Goal: Task Accomplishment & Management: Use online tool/utility

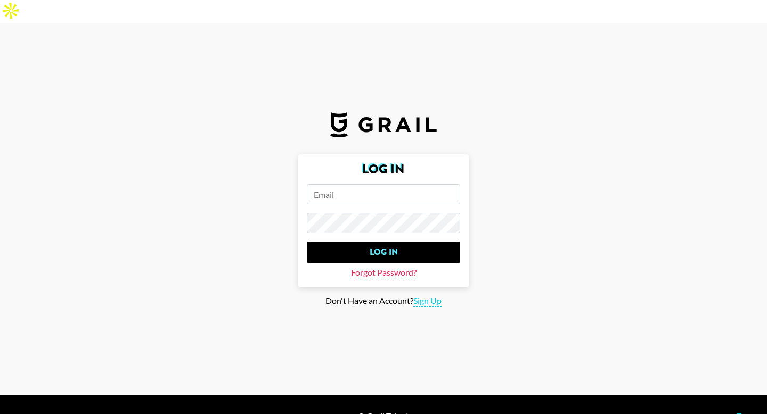
click at [396, 267] on span "Forgot Password?" at bounding box center [384, 272] width 66 height 11
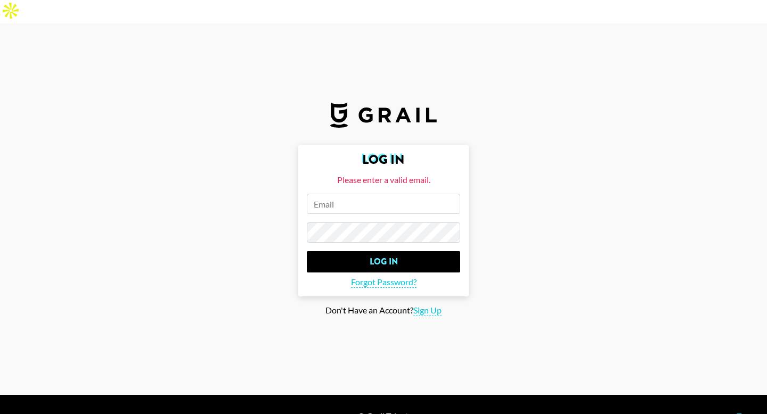
click at [377, 194] on input "email" at bounding box center [383, 204] width 153 height 20
type input "[PERSON_NAME][EMAIL_ADDRESS][DOMAIN_NAME]"
click at [376, 277] on span "Forgot Password?" at bounding box center [384, 282] width 66 height 11
click at [391, 277] on span "Forgot Password?" at bounding box center [384, 282] width 66 height 11
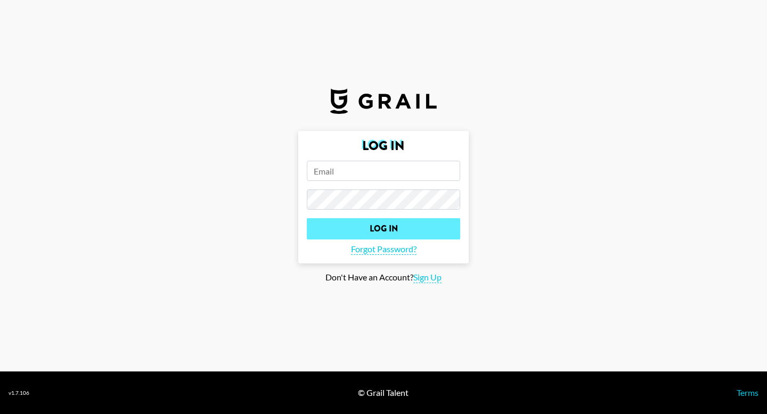
type input "[PERSON_NAME][EMAIL_ADDRESS][DOMAIN_NAME]"
click at [382, 227] on input "Log In" at bounding box center [383, 228] width 153 height 21
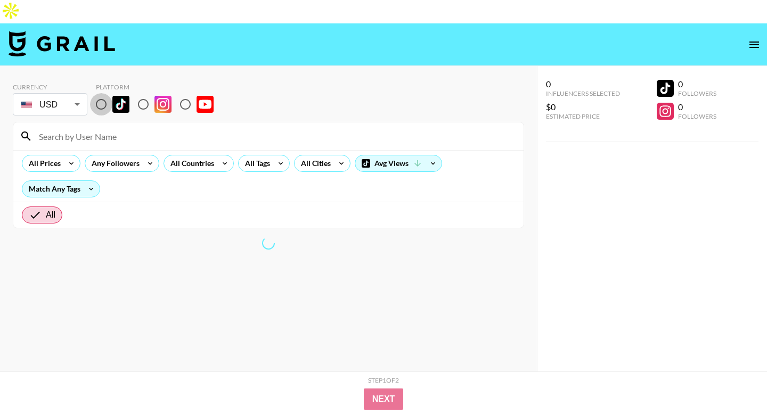
click at [110, 93] on input "radio" at bounding box center [101, 104] width 22 height 22
radio input "true"
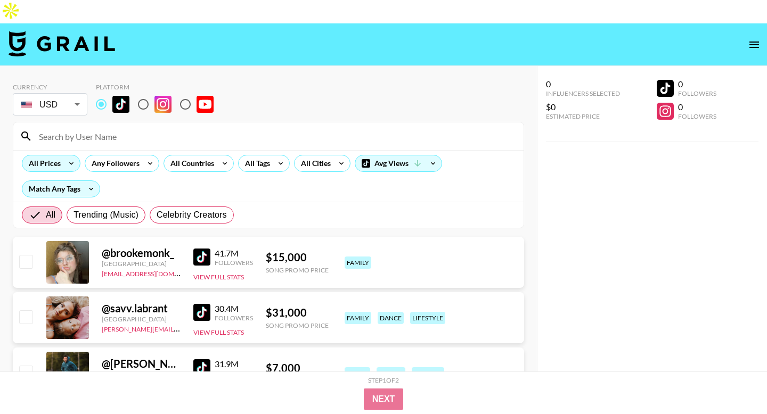
click at [63, 156] on icon at bounding box center [71, 164] width 17 height 16
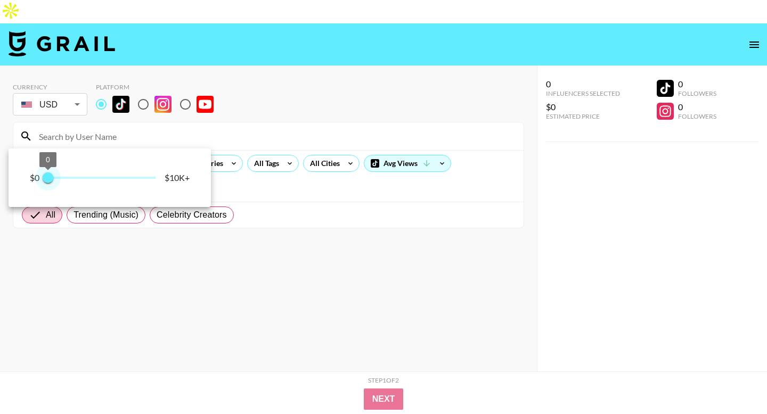
drag, startPoint x: 73, startPoint y: 177, endPoint x: 26, endPoint y: 182, distance: 48.2
click at [26, 182] on div "$0 0 0 $10K+" at bounding box center [110, 178] width 202 height 59
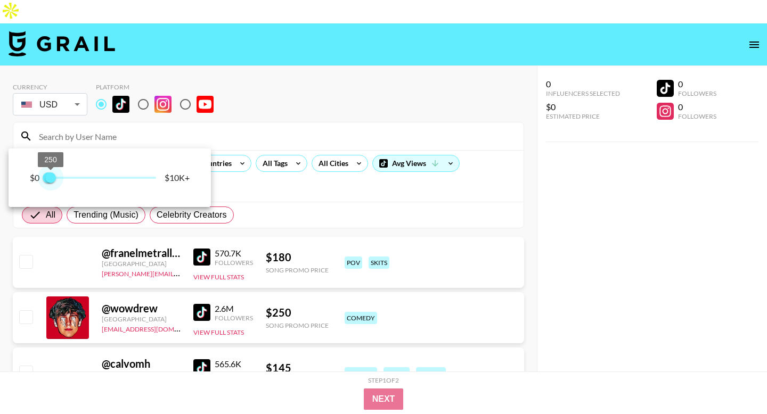
type input "500"
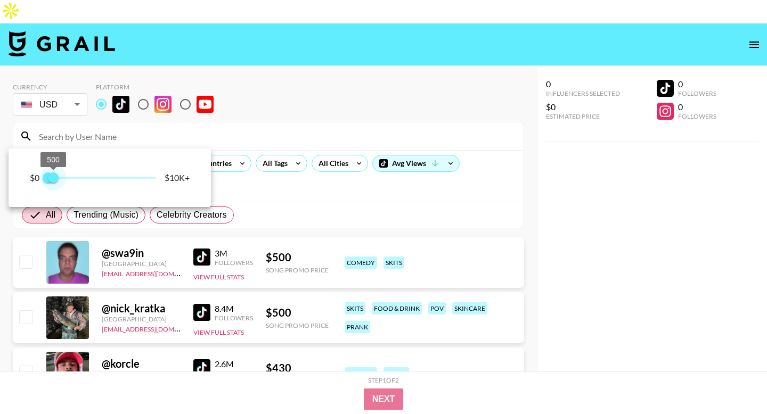
click at [53, 179] on span "500" at bounding box center [53, 178] width 11 height 11
click at [257, 170] on div at bounding box center [383, 207] width 767 height 414
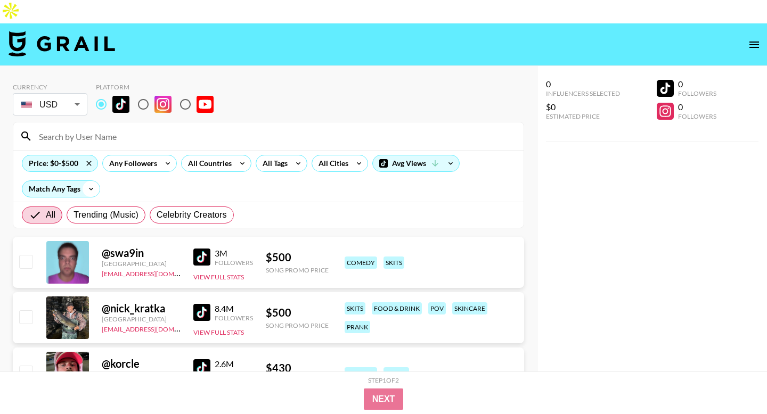
click at [84, 181] on icon at bounding box center [91, 189] width 17 height 16
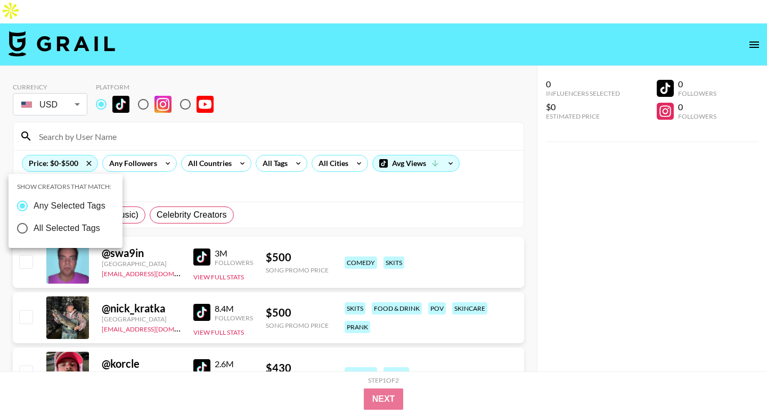
click at [272, 130] on div at bounding box center [383, 207] width 767 height 414
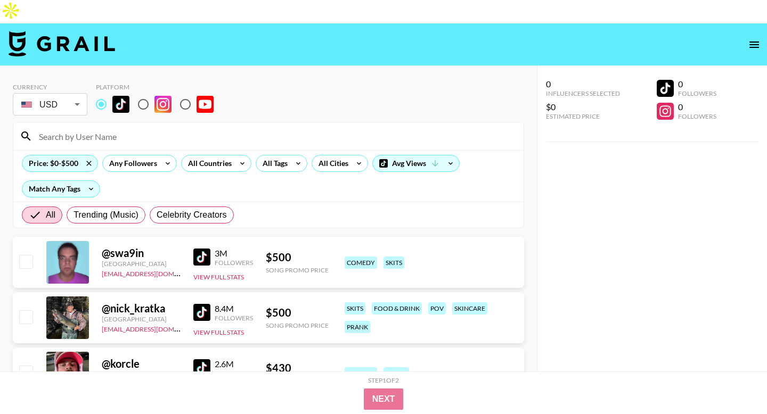
click at [272, 156] on div "All Tags" at bounding box center [273, 164] width 34 height 16
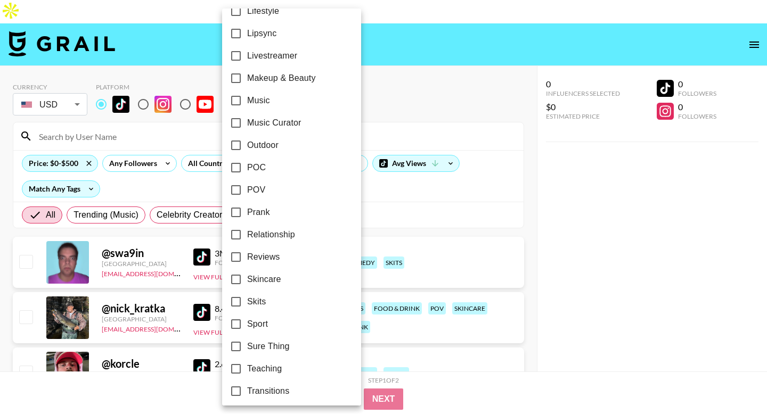
scroll to position [559, 0]
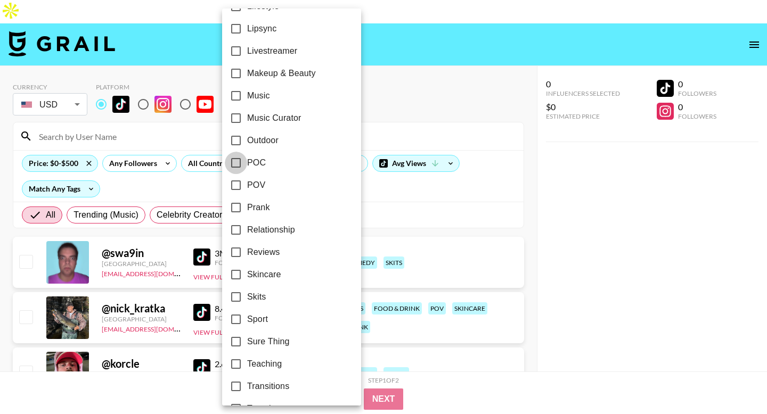
click at [237, 164] on input "POC" at bounding box center [236, 163] width 22 height 22
checkbox input "true"
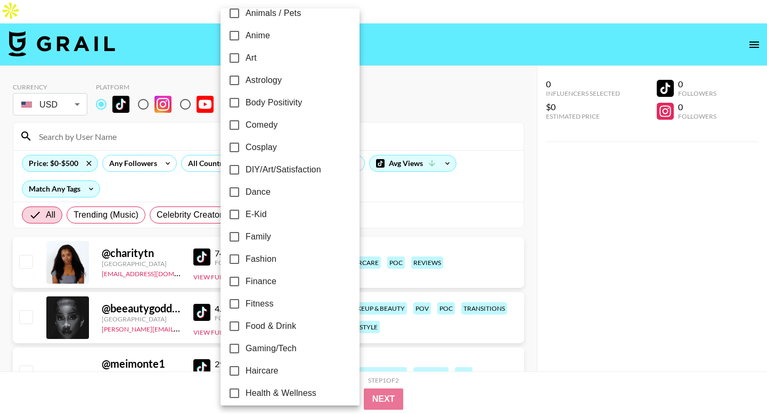
scroll to position [107, 0]
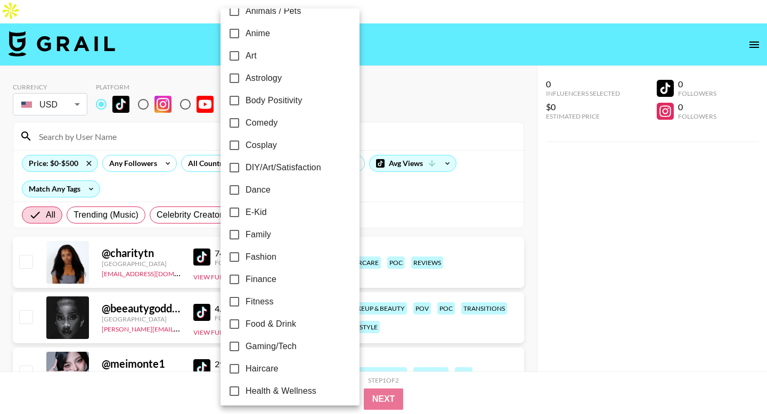
click at [432, 371] on div at bounding box center [383, 207] width 767 height 414
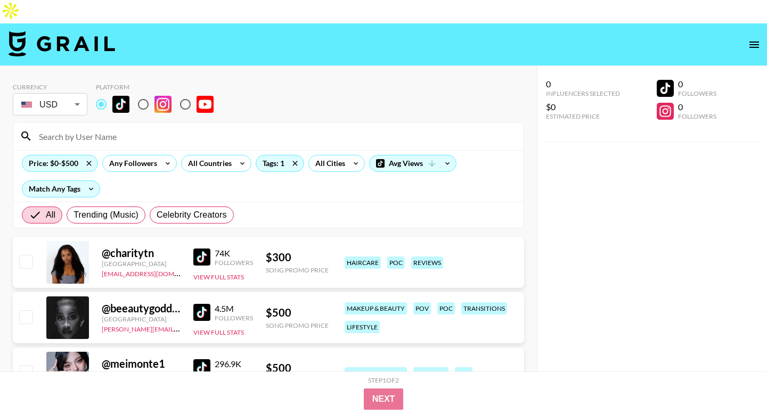
scroll to position [51, 0]
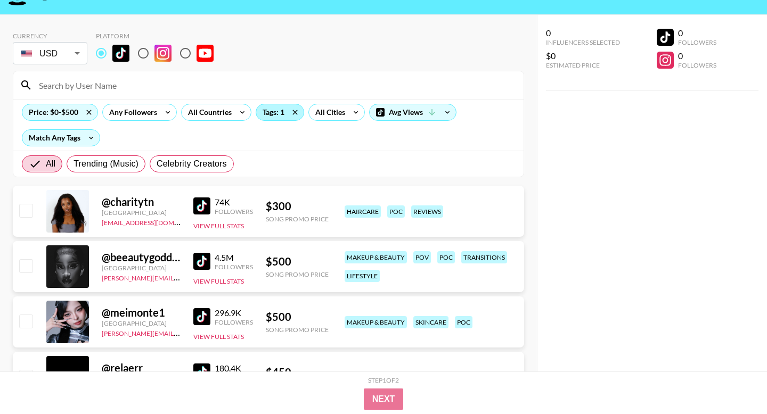
click at [277, 104] on div "Tags: 1" at bounding box center [279, 112] width 47 height 16
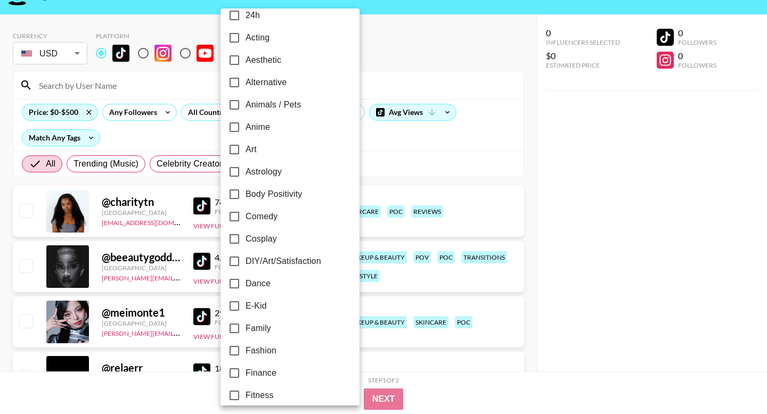
scroll to position [6, 0]
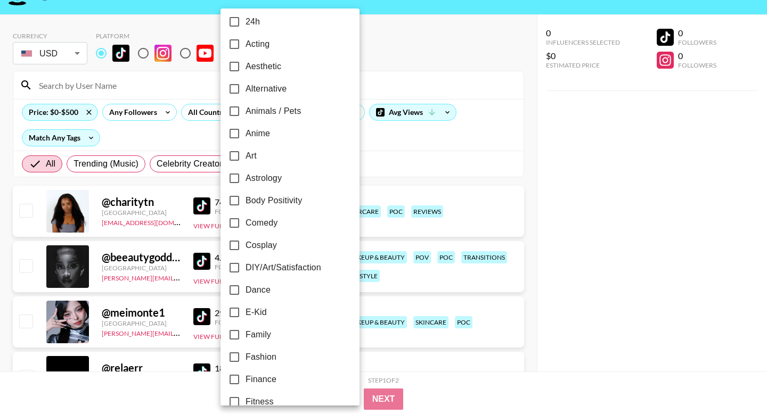
click at [236, 201] on input "Body Positivity" at bounding box center [234, 201] width 22 height 22
checkbox input "true"
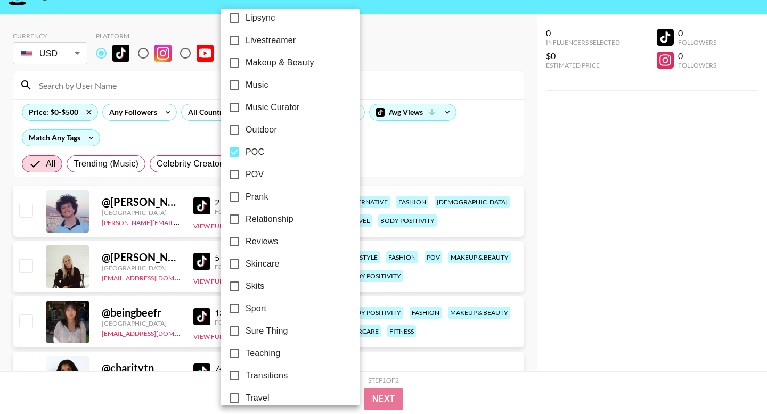
scroll to position [563, 0]
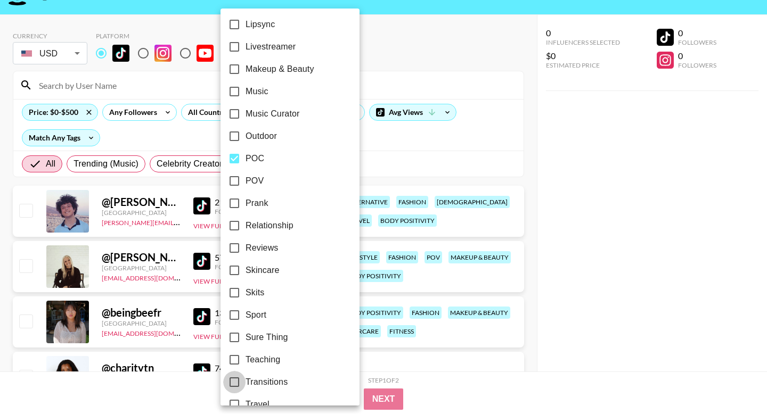
click at [234, 380] on input "Transitions" at bounding box center [234, 382] width 22 height 22
checkbox input "true"
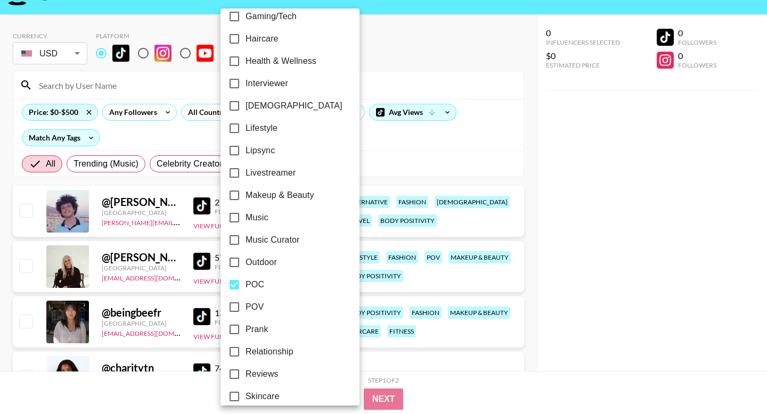
click at [238, 151] on input "Lipsync" at bounding box center [234, 151] width 22 height 22
checkbox input "true"
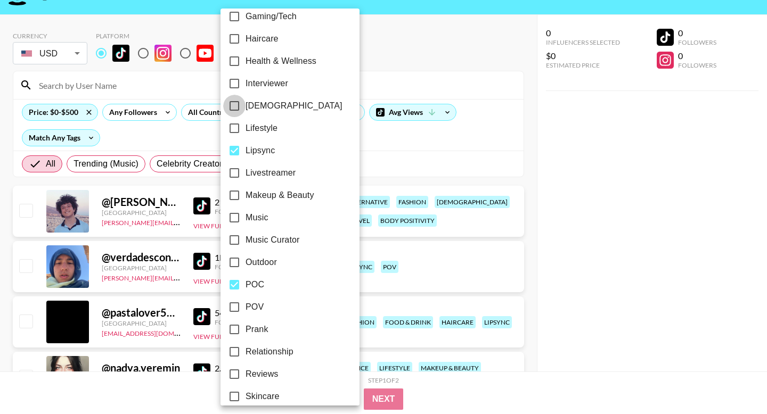
click at [232, 105] on input "[DEMOGRAPHIC_DATA]" at bounding box center [234, 106] width 22 height 22
checkbox input "true"
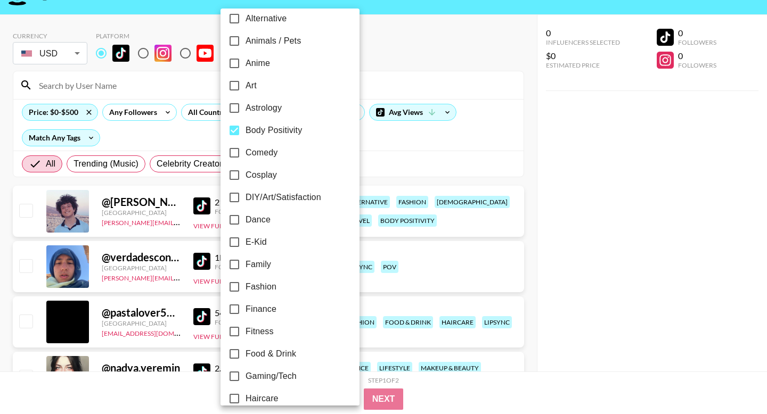
scroll to position [0, 0]
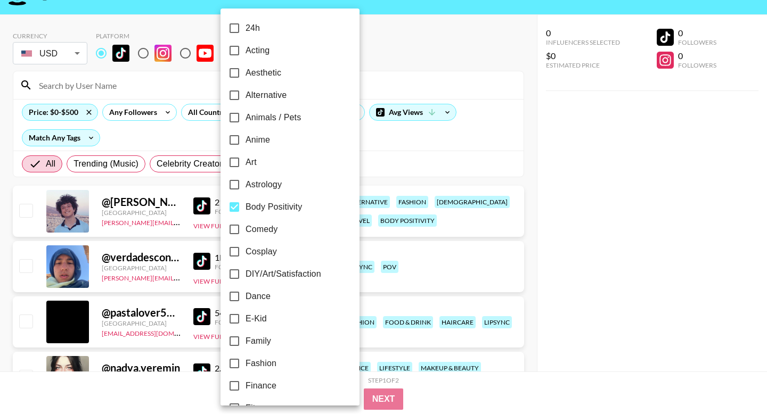
click at [399, 179] on div at bounding box center [383, 207] width 767 height 414
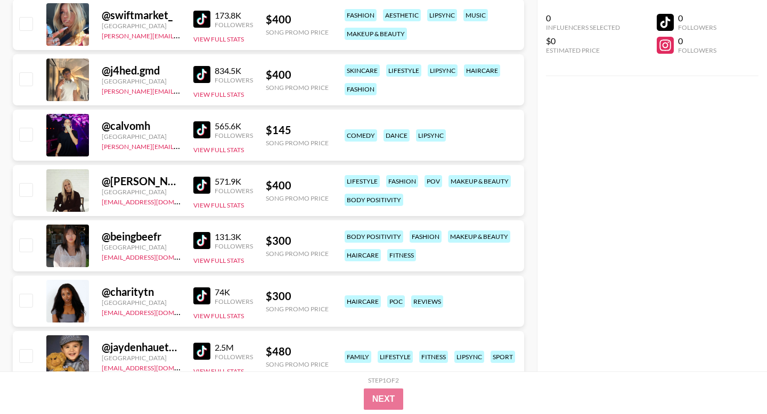
scroll to position [518, 0]
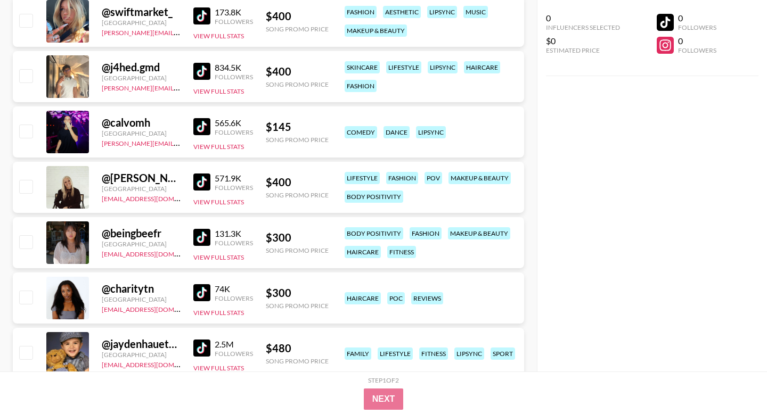
click at [203, 284] on img at bounding box center [201, 292] width 17 height 17
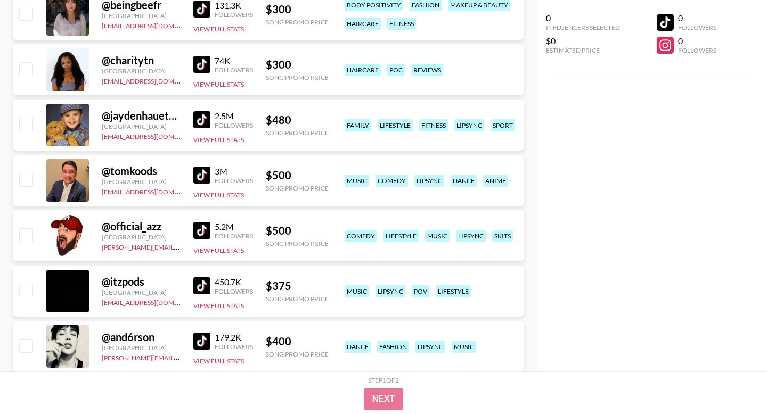
scroll to position [0, 0]
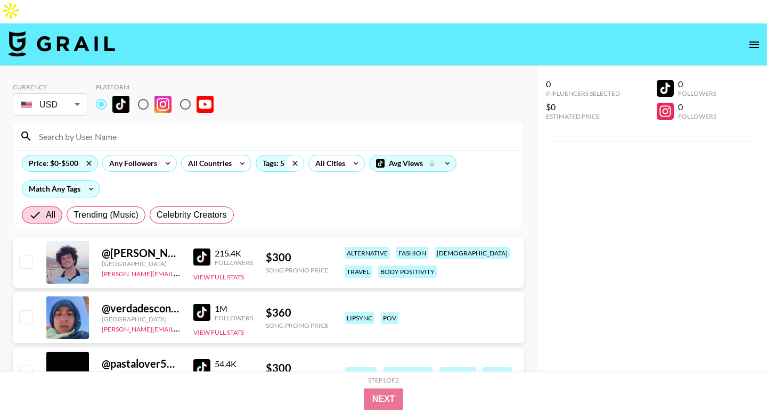
click at [300, 156] on icon at bounding box center [295, 164] width 17 height 16
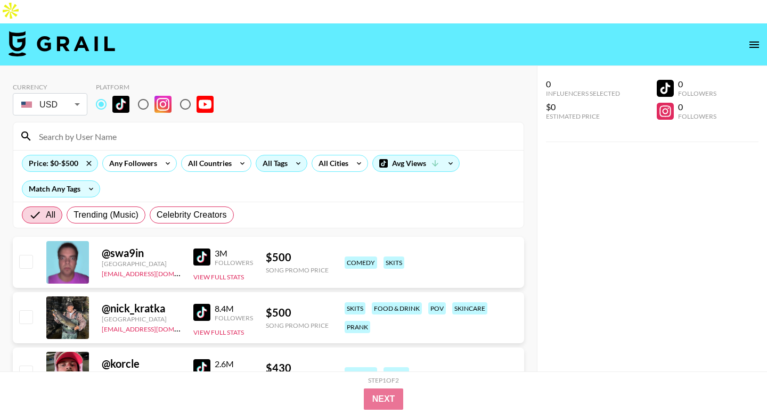
click at [274, 156] on div "All Tags" at bounding box center [273, 164] width 34 height 16
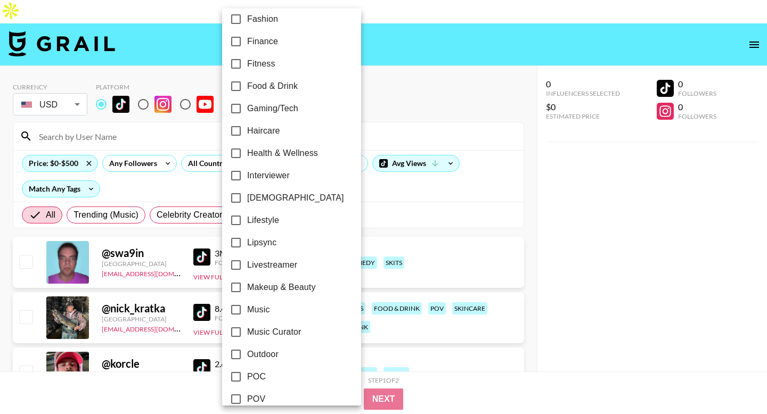
scroll to position [354, 0]
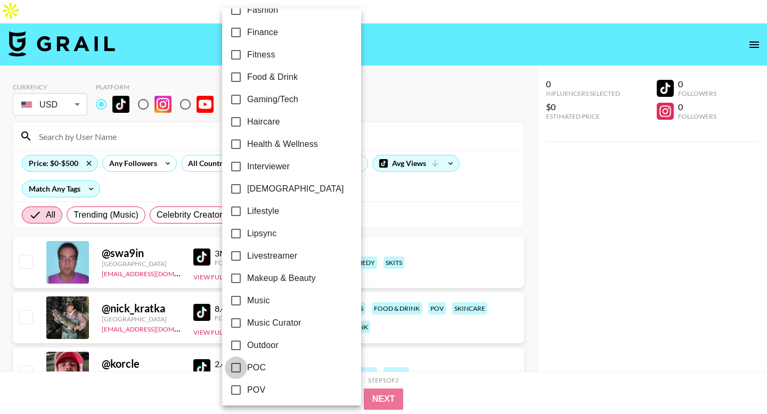
click at [243, 370] on input "POC" at bounding box center [236, 368] width 22 height 22
checkbox input "true"
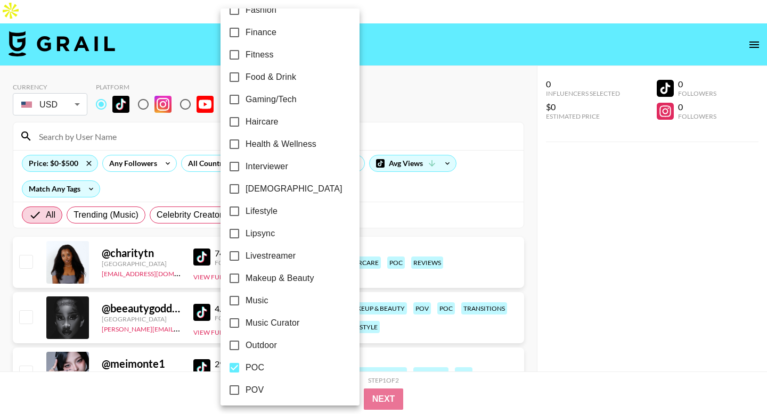
click at [369, 375] on div at bounding box center [383, 207] width 767 height 414
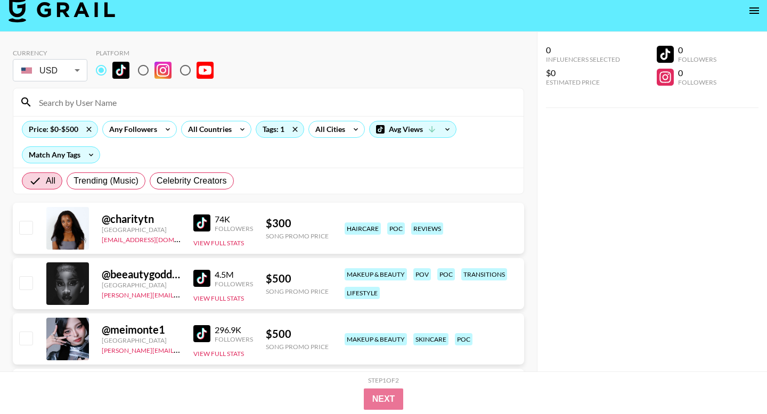
scroll to position [54, 0]
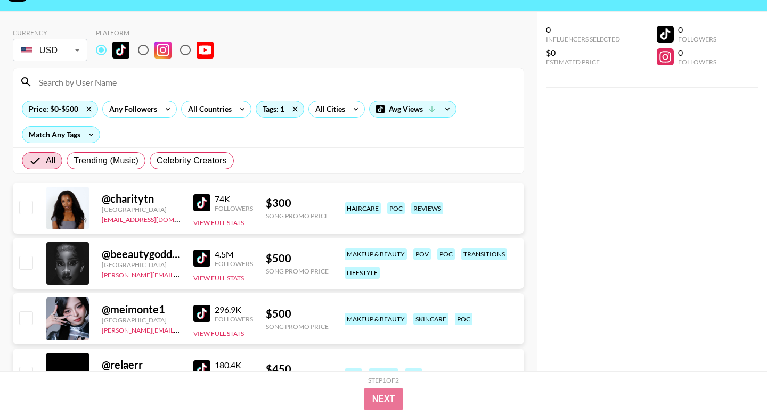
click at [201, 250] on img at bounding box center [201, 258] width 17 height 17
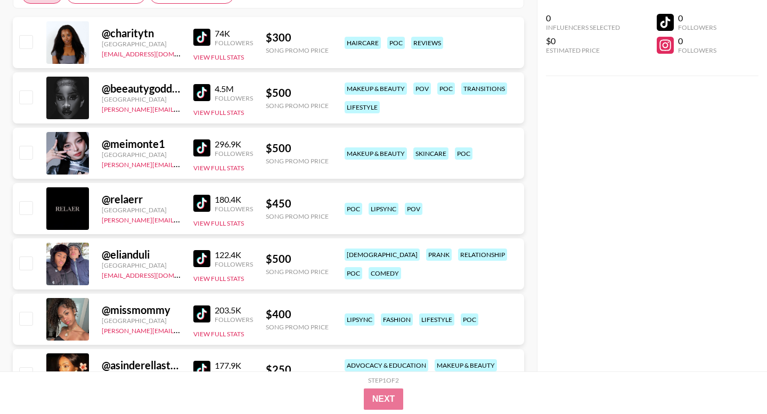
scroll to position [220, 0]
click at [199, 305] on img at bounding box center [201, 313] width 17 height 17
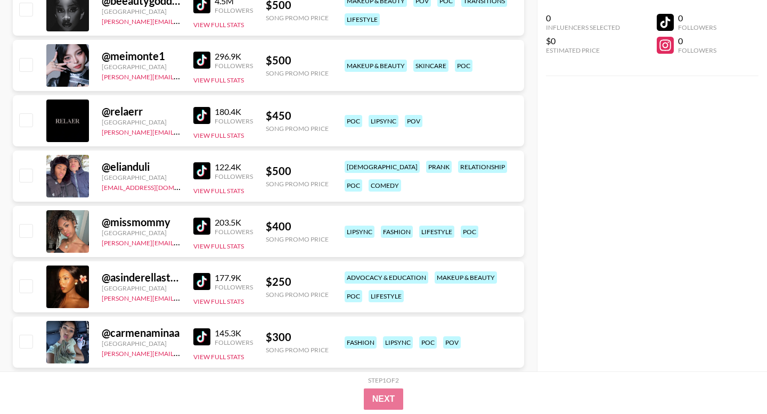
scroll to position [332, 0]
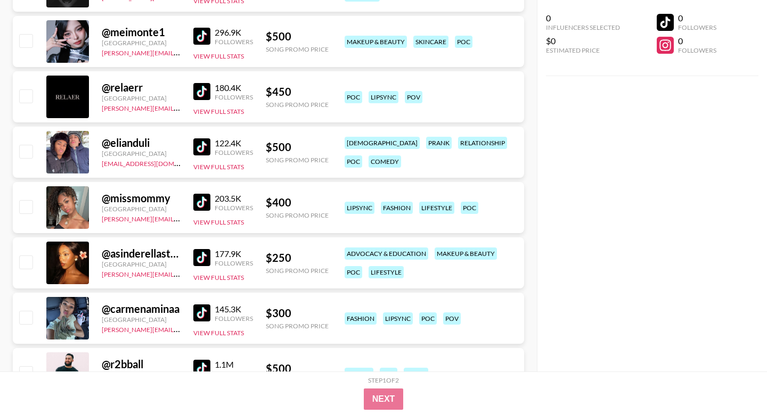
click at [200, 249] on img at bounding box center [201, 257] width 17 height 17
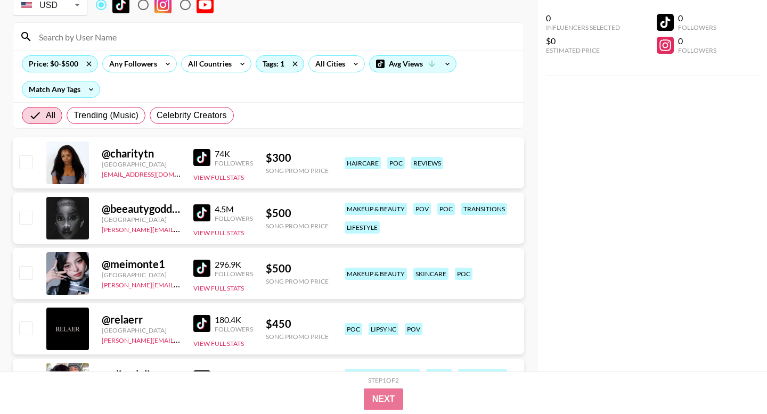
scroll to position [91, 0]
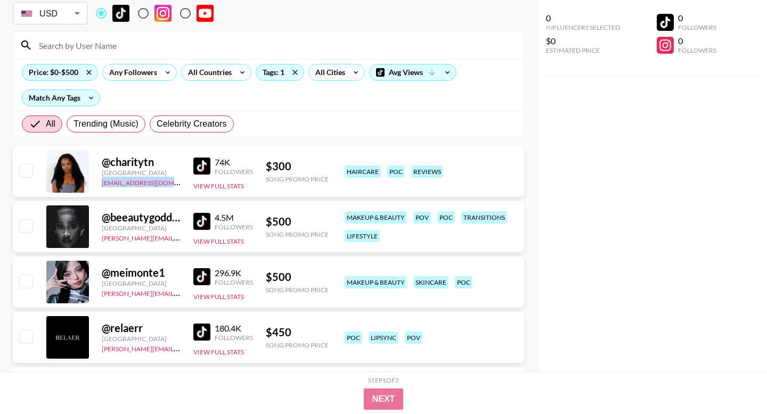
drag, startPoint x: 165, startPoint y: 155, endPoint x: 99, endPoint y: 162, distance: 66.5
click at [99, 162] on div "@ charitytn [GEOGRAPHIC_DATA] [EMAIL_ADDRESS][DOMAIN_NAME] 74K Followers View F…" at bounding box center [268, 171] width 511 height 51
copy link "[EMAIL_ADDRESS][DOMAIN_NAME]"
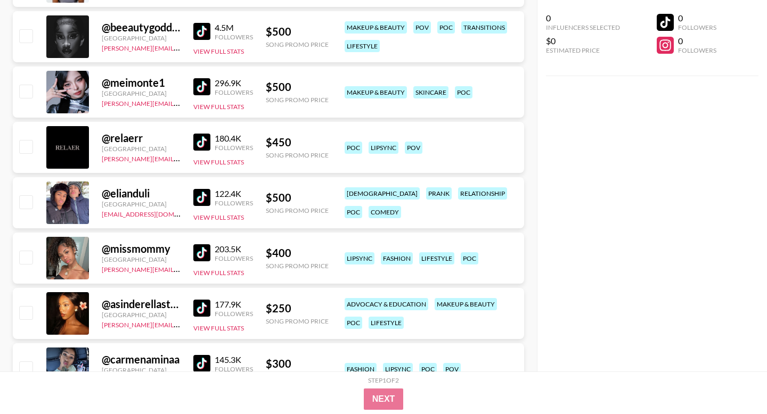
scroll to position [0, 0]
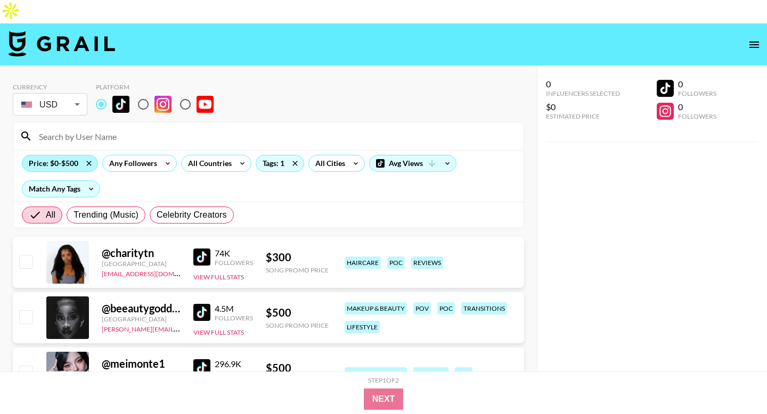
click at [69, 156] on div "Price: $0-$500" at bounding box center [59, 164] width 75 height 16
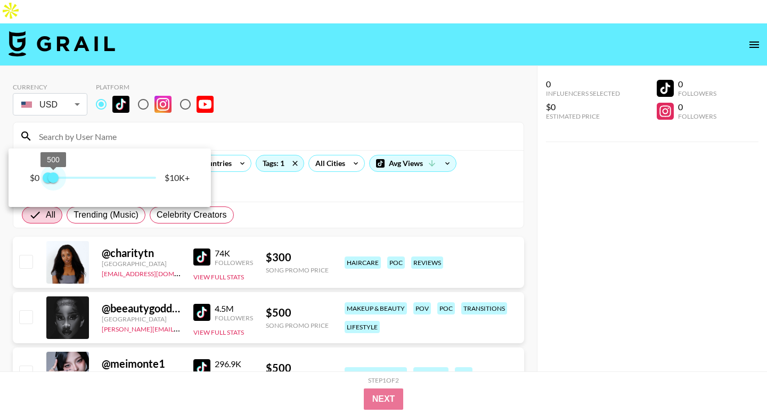
click at [54, 174] on span "500" at bounding box center [53, 178] width 11 height 11
click at [54, 143] on div at bounding box center [383, 207] width 767 height 414
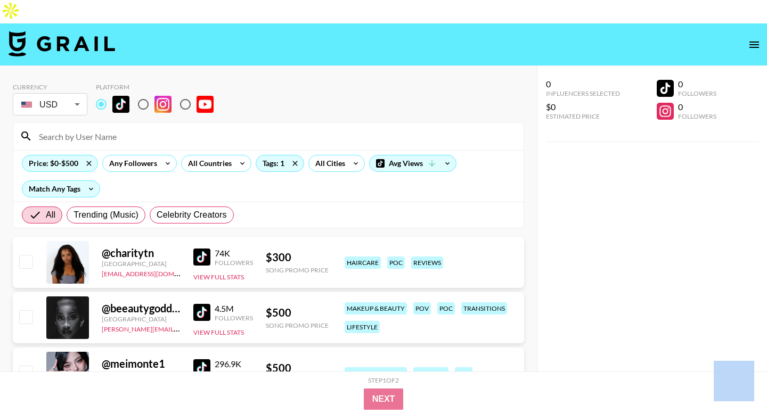
click at [54, 143] on div at bounding box center [383, 207] width 767 height 414
click at [54, 156] on div "Price: $0-$500" at bounding box center [59, 164] width 75 height 16
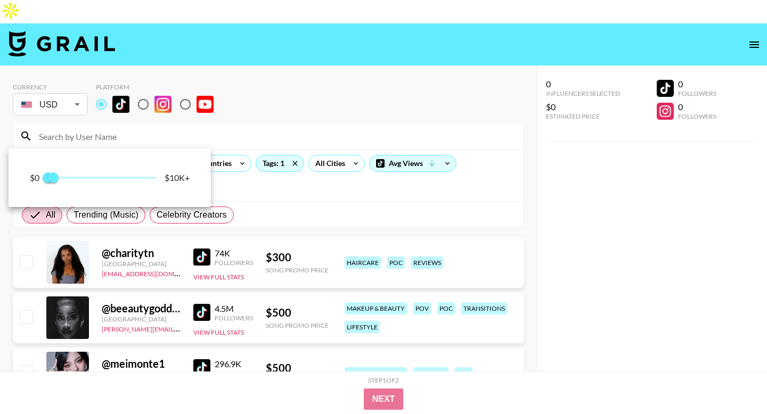
click at [288, 300] on div at bounding box center [383, 207] width 767 height 414
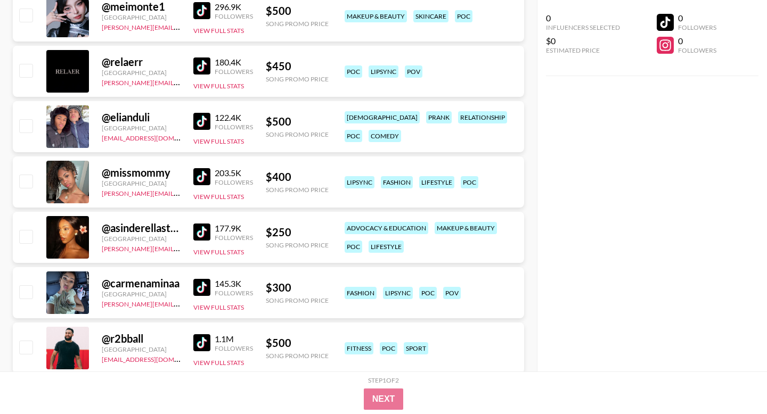
scroll to position [362, 0]
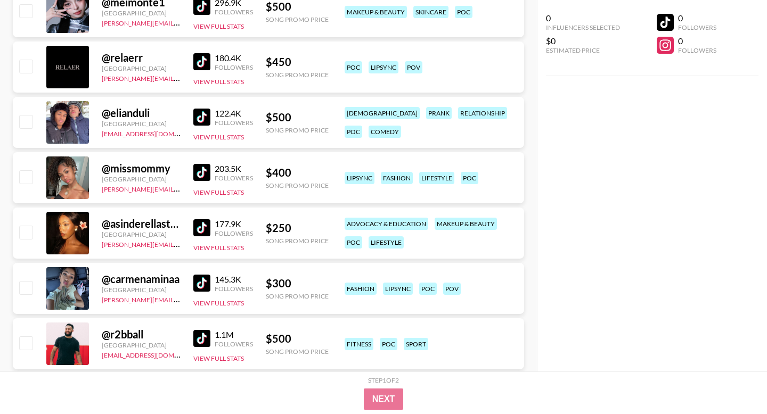
click at [198, 275] on img at bounding box center [201, 283] width 17 height 17
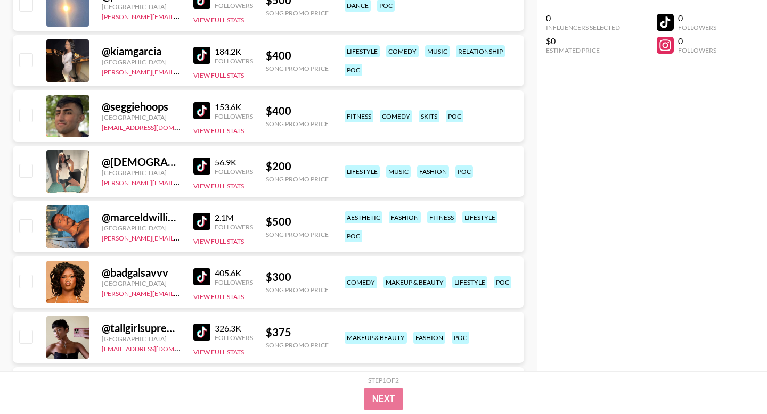
scroll to position [756, 0]
click at [197, 268] on img at bounding box center [201, 276] width 17 height 17
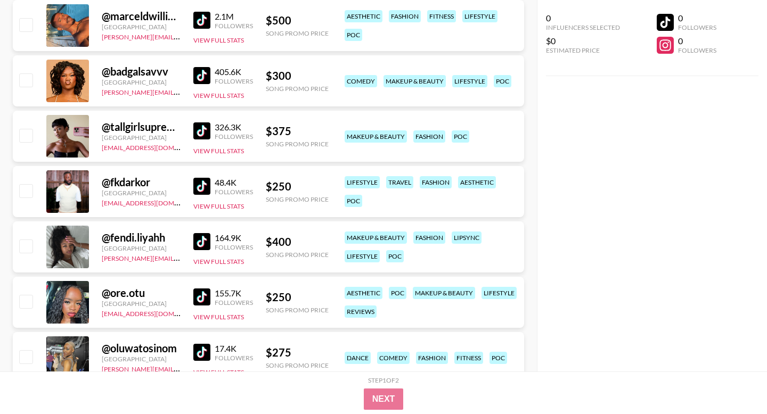
scroll to position [963, 0]
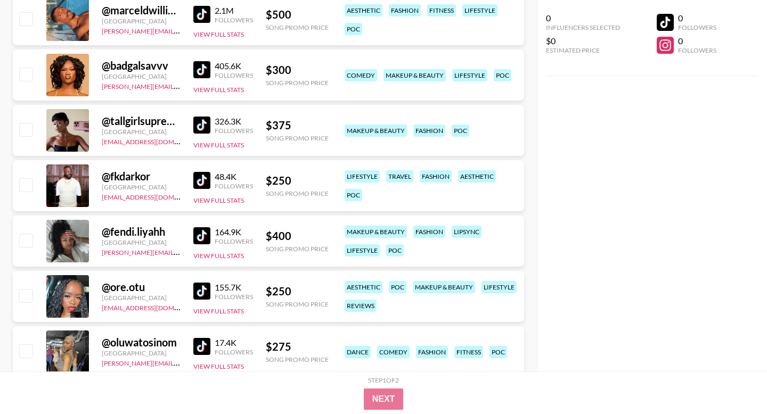
click at [207, 278] on div "155.7K Followers View Full Stats" at bounding box center [223, 297] width 60 height 38
click at [203, 283] on img at bounding box center [201, 291] width 17 height 17
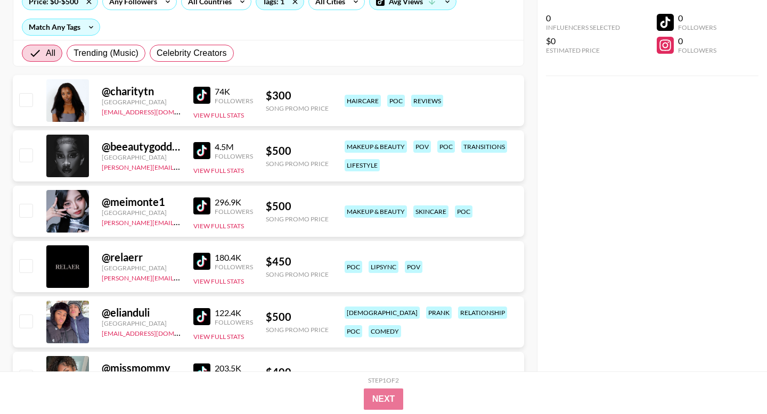
scroll to position [0, 0]
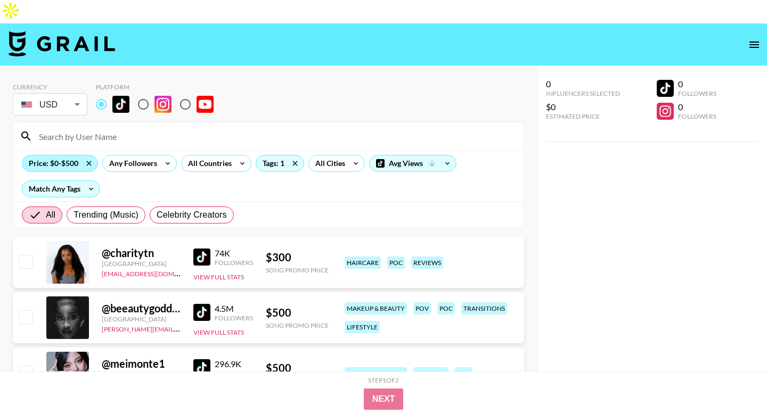
click at [70, 156] on div "Price: $0-$500" at bounding box center [59, 164] width 75 height 16
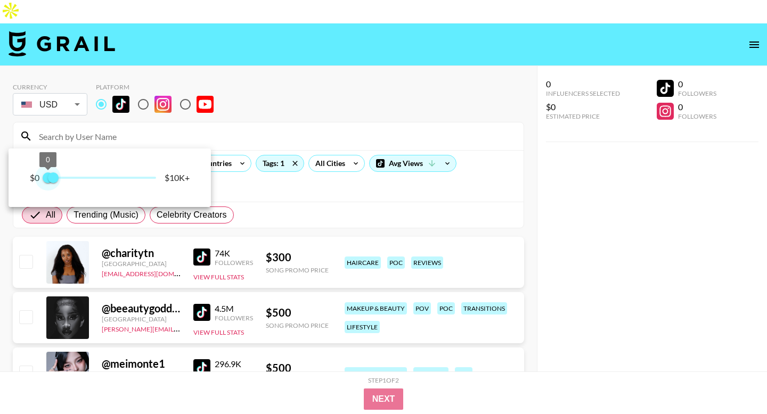
type input "250"
click at [52, 180] on span "250 500" at bounding box center [102, 178] width 108 height 16
click at [290, 174] on div at bounding box center [383, 207] width 767 height 414
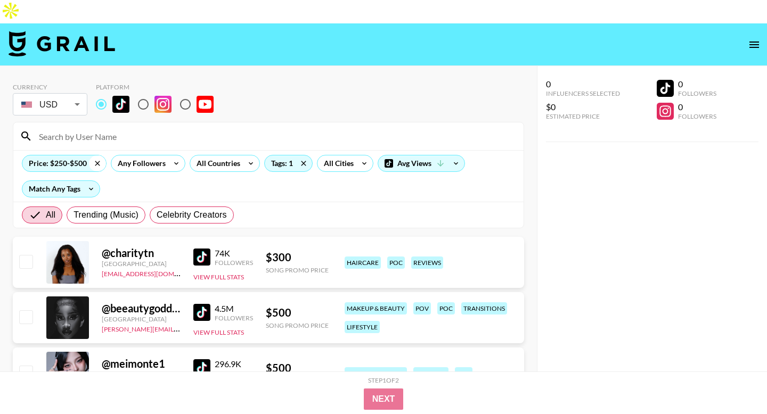
click at [101, 156] on icon at bounding box center [97, 164] width 17 height 16
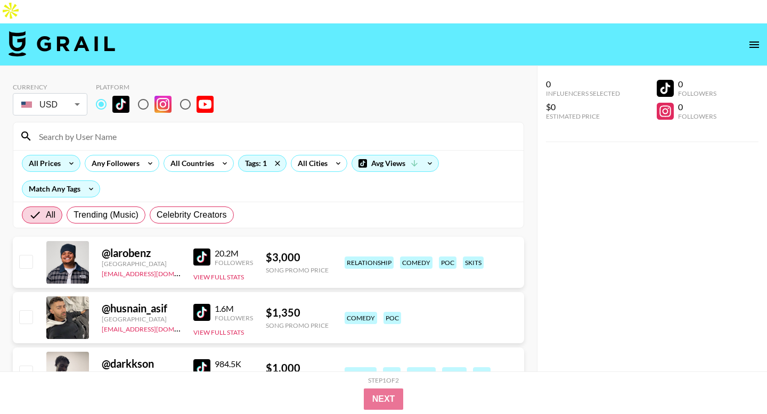
click at [68, 156] on icon at bounding box center [71, 164] width 17 height 16
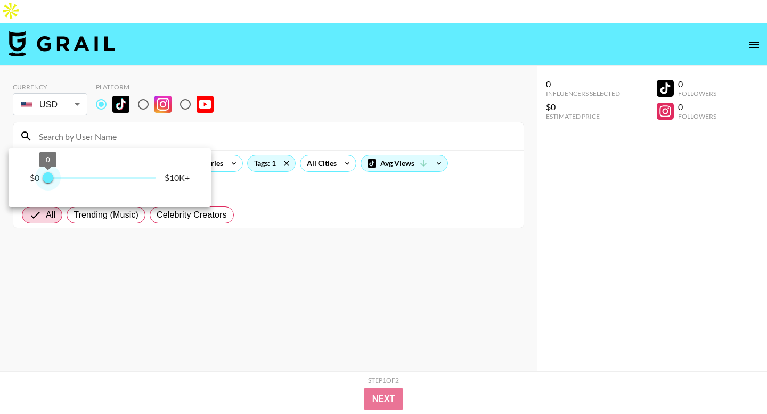
type input "250"
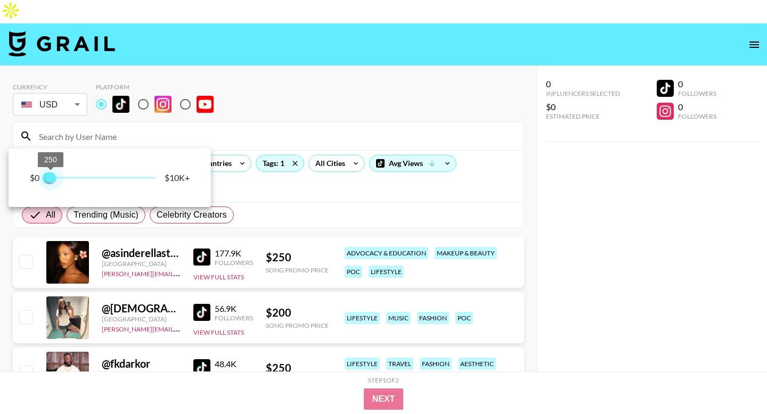
drag, startPoint x: 162, startPoint y: 179, endPoint x: 50, endPoint y: 183, distance: 112.4
click at [50, 183] on span "250" at bounding box center [50, 178] width 11 height 11
click at [267, 195] on div at bounding box center [383, 207] width 767 height 414
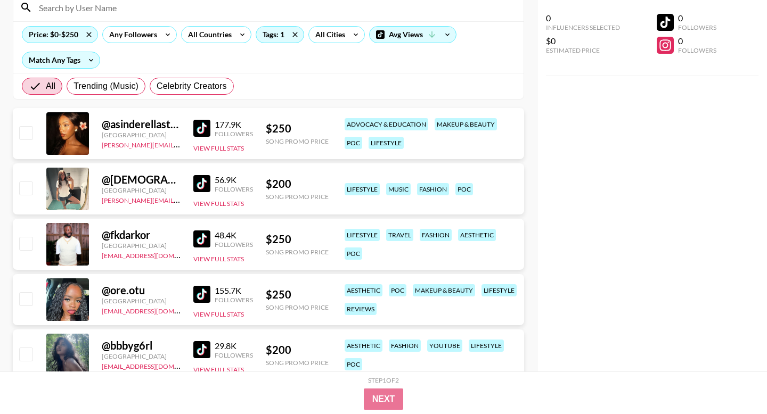
scroll to position [144, 0]
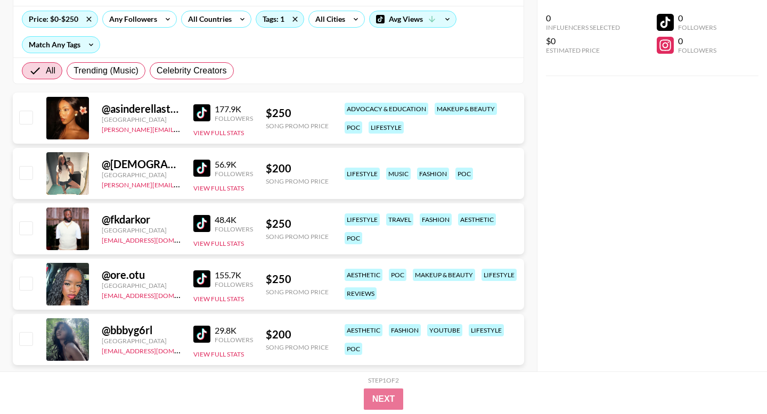
click at [205, 326] on img at bounding box center [201, 334] width 17 height 17
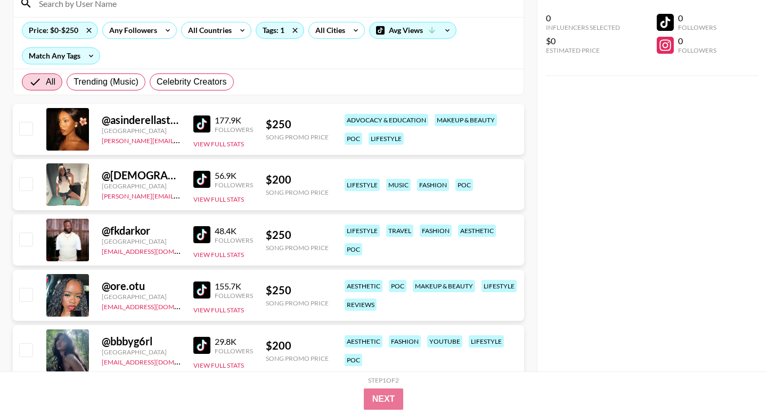
scroll to position [134, 0]
